Goal: Information Seeking & Learning: Learn about a topic

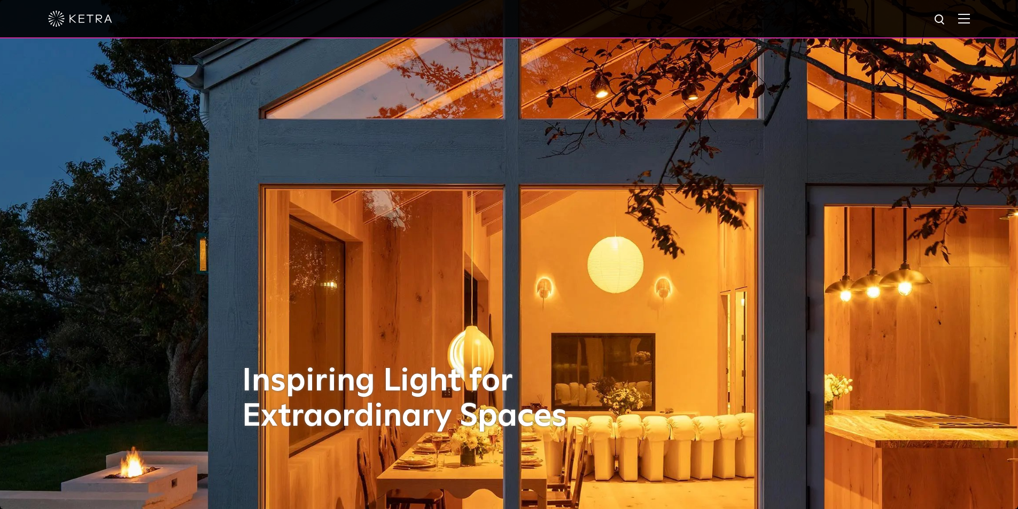
click at [965, 18] on div at bounding box center [509, 18] width 922 height 37
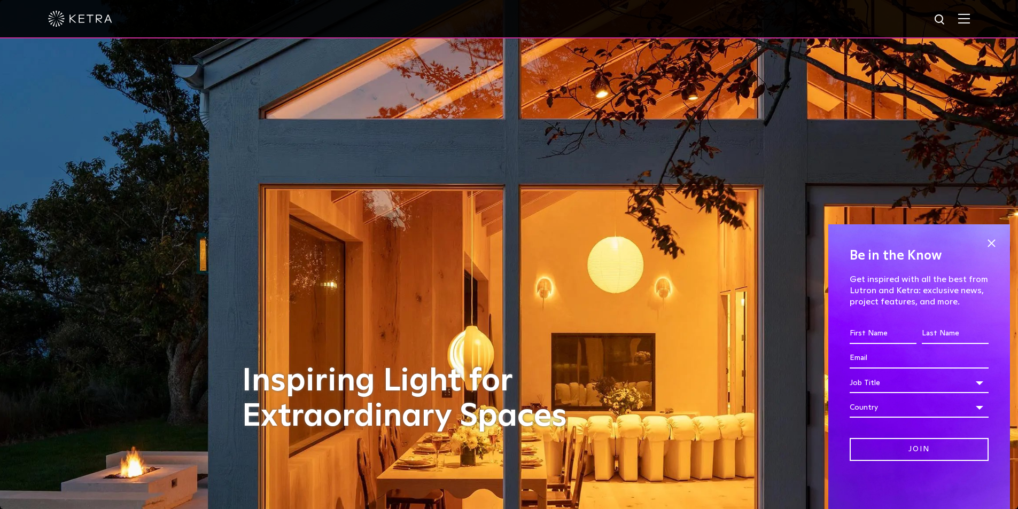
click at [969, 20] on img at bounding box center [964, 18] width 12 height 10
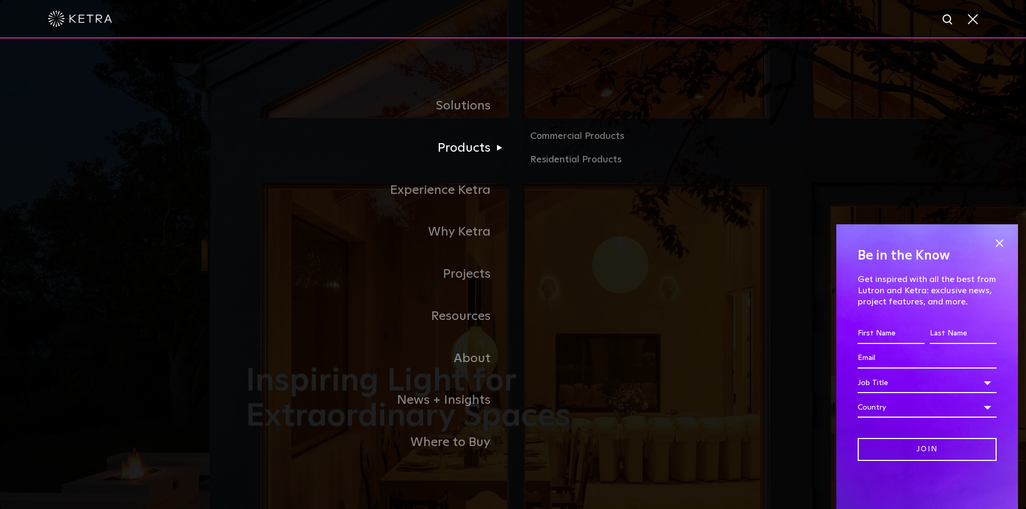
click at [462, 149] on link "Products" at bounding box center [379, 148] width 267 height 42
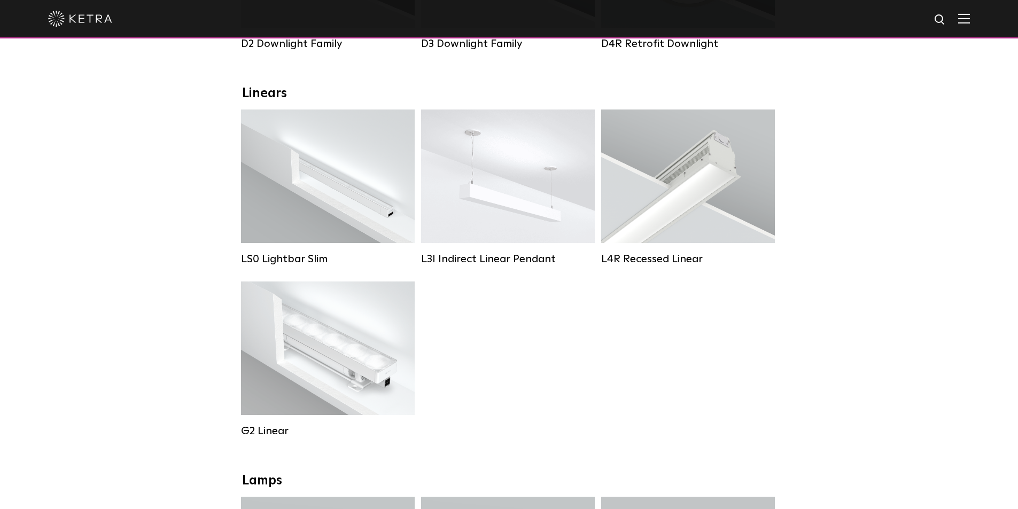
scroll to position [341, 0]
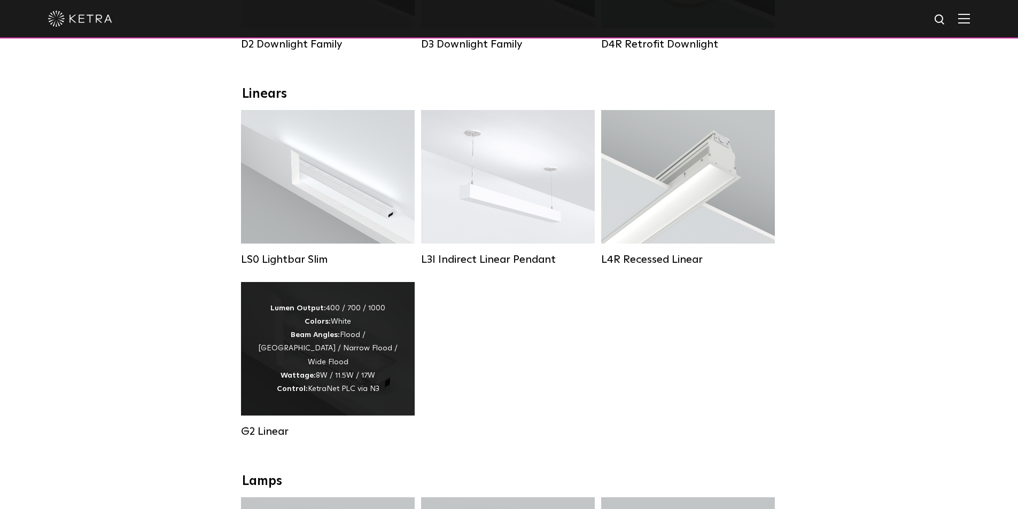
click at [365, 426] on div "G2 Linear" at bounding box center [328, 360] width 174 height 156
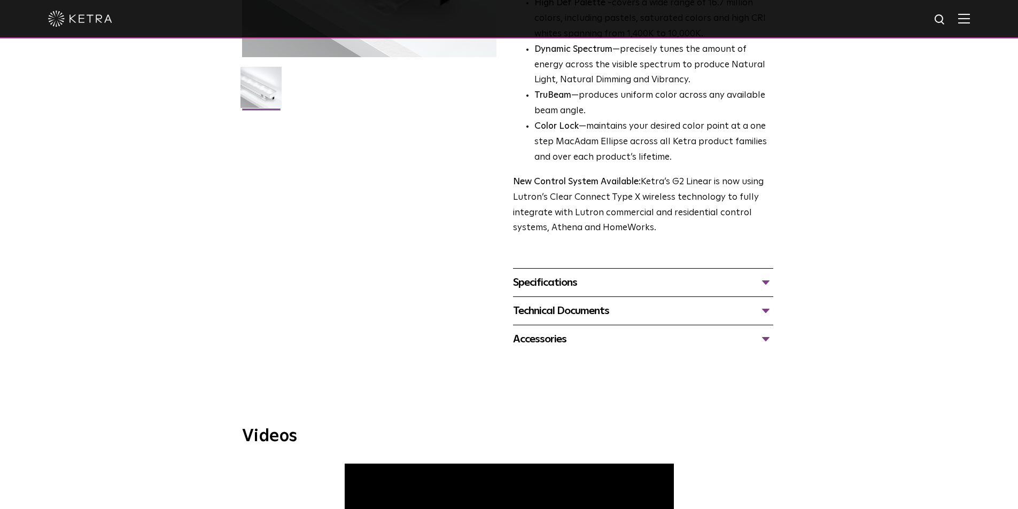
scroll to position [277, 0]
click at [571, 277] on div "Specifications" at bounding box center [643, 281] width 260 height 17
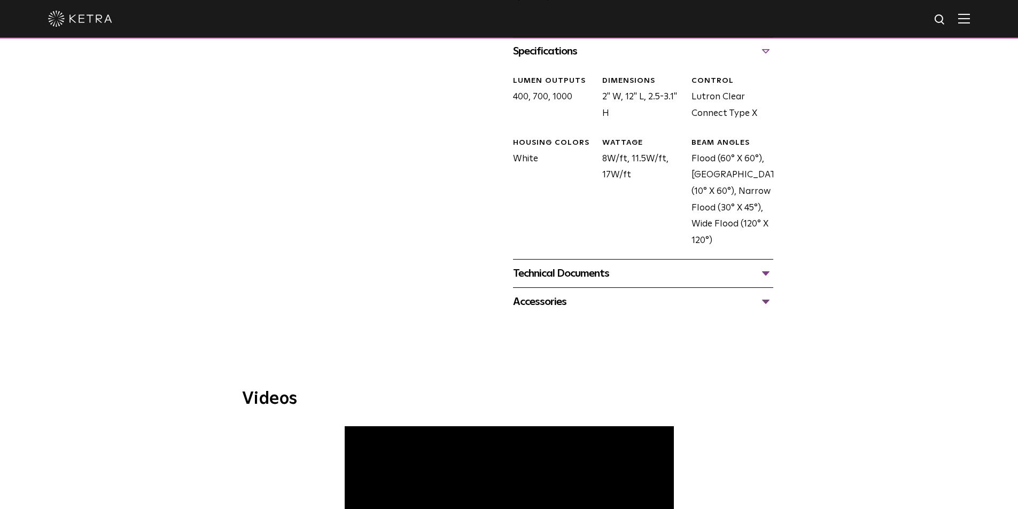
click at [542, 307] on div "Accessories" at bounding box center [643, 301] width 260 height 17
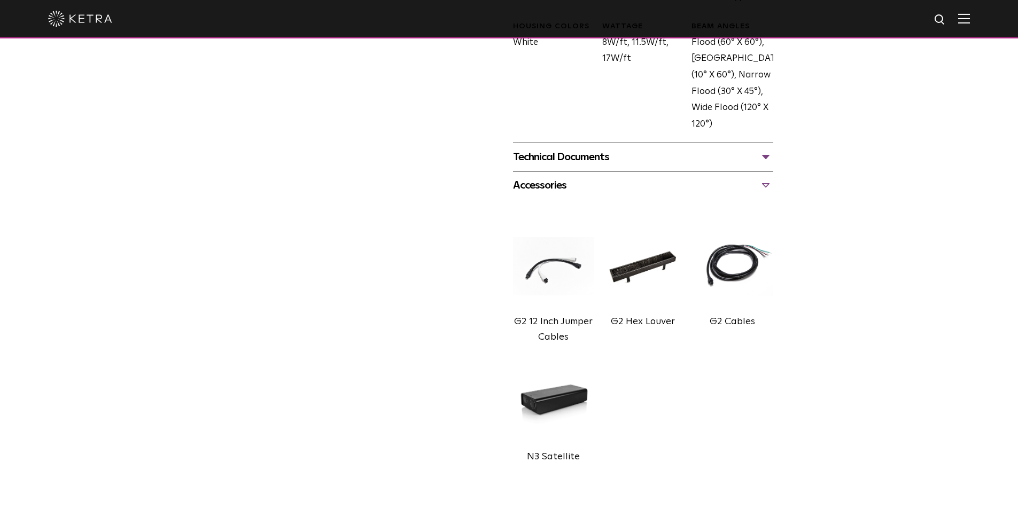
scroll to position [624, 0]
click at [642, 262] on img at bounding box center [642, 265] width 81 height 91
click at [604, 165] on div "Technical Documents" at bounding box center [643, 156] width 260 height 17
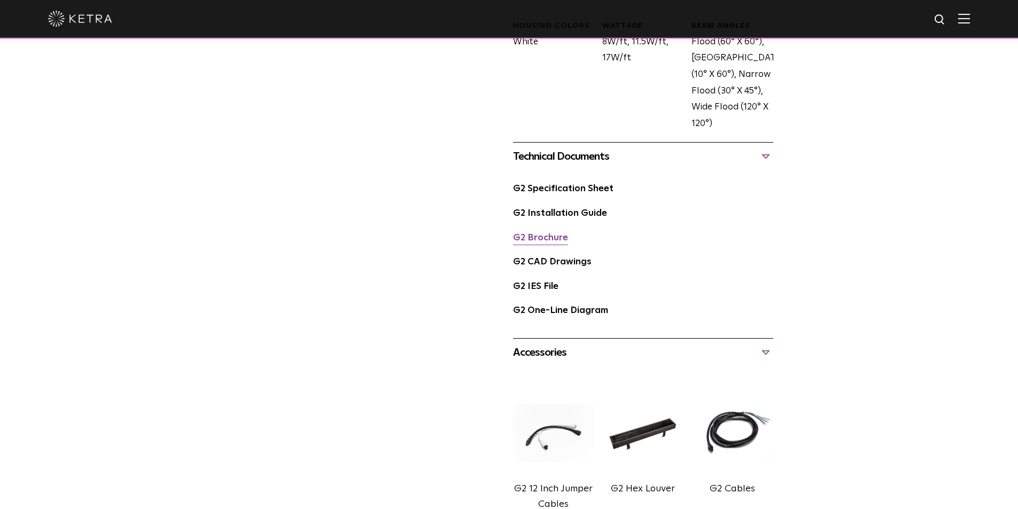
click at [550, 233] on link "G2 Brochure" at bounding box center [540, 237] width 55 height 9
click at [565, 209] on link "G2 Installation Guide" at bounding box center [560, 213] width 94 height 9
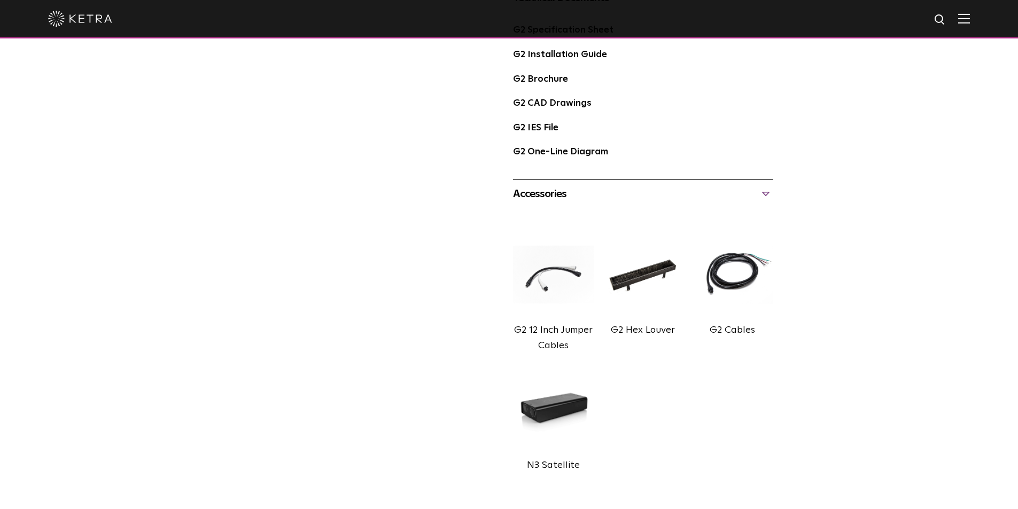
scroll to position [783, 0]
click at [560, 277] on img at bounding box center [553, 274] width 81 height 91
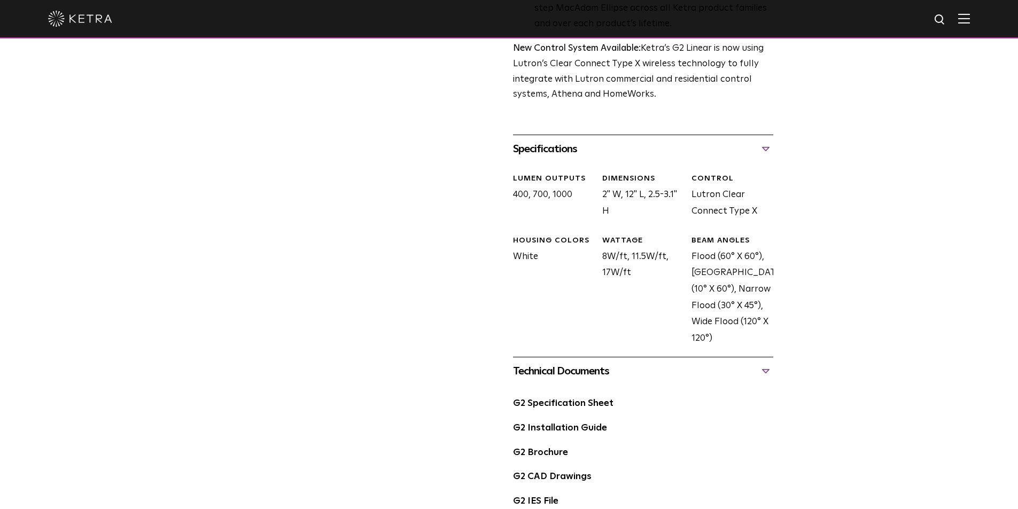
scroll to position [408, 0]
